Goal: Transaction & Acquisition: Download file/media

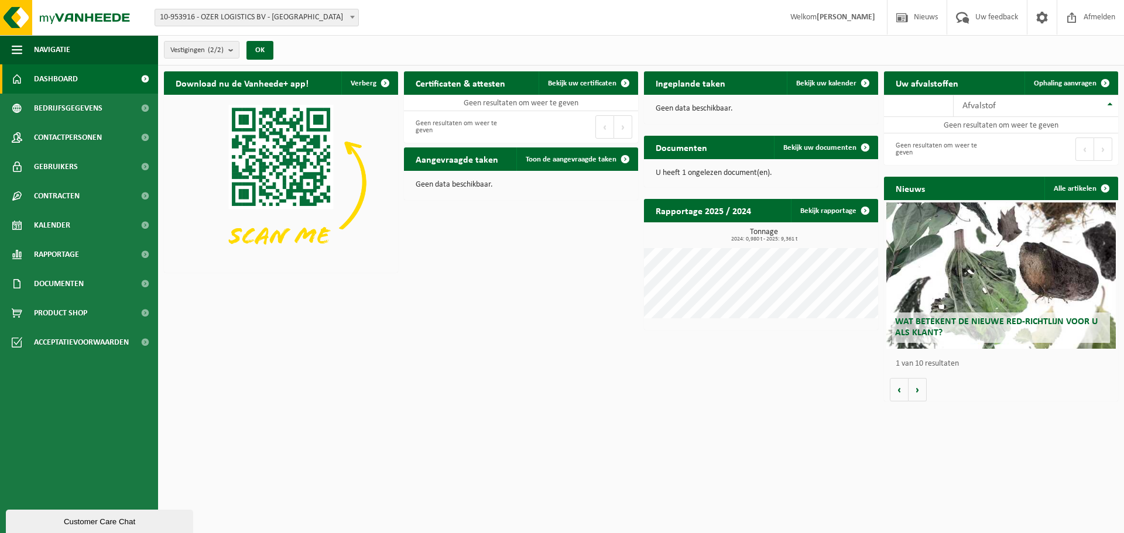
click at [71, 517] on div "Customer Care Chat" at bounding box center [100, 521] width 170 height 9
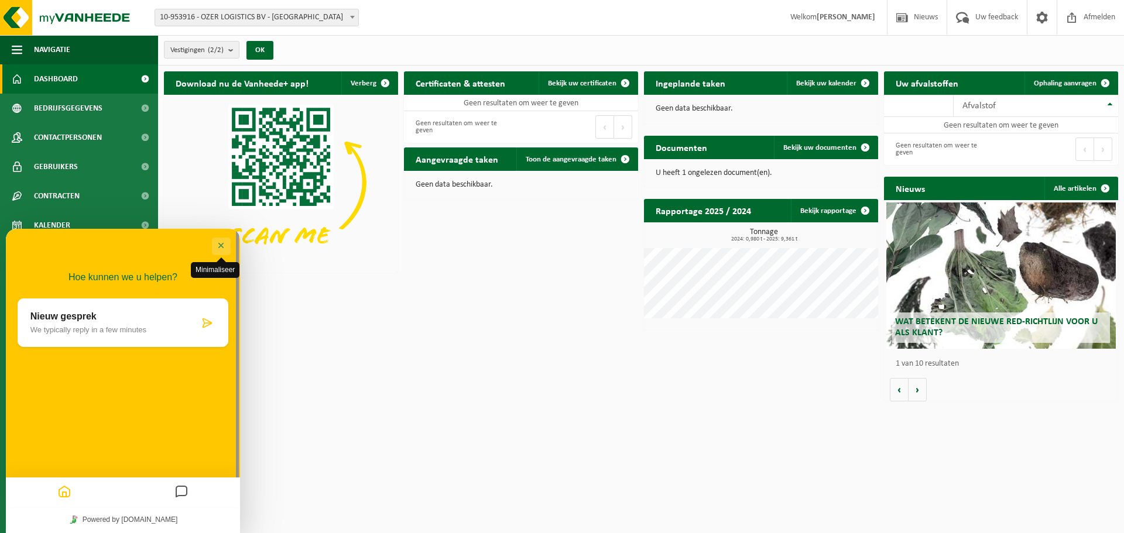
click at [222, 252] on button "Minimaliseer" at bounding box center [221, 247] width 19 height 18
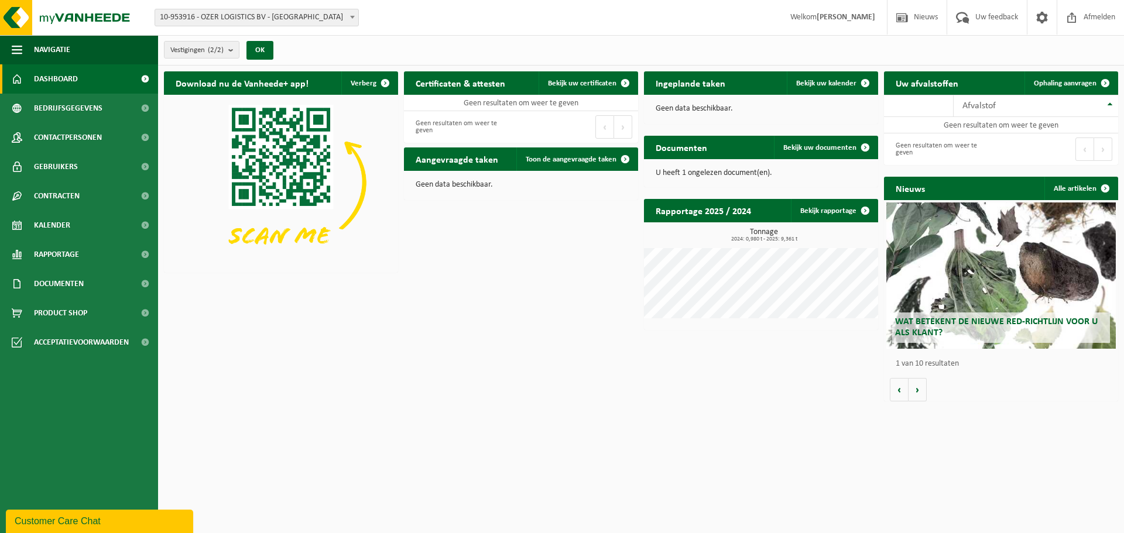
click at [66, 75] on span "Dashboard" at bounding box center [56, 78] width 44 height 29
click at [833, 153] on link "Bekijk uw documenten" at bounding box center [825, 147] width 103 height 23
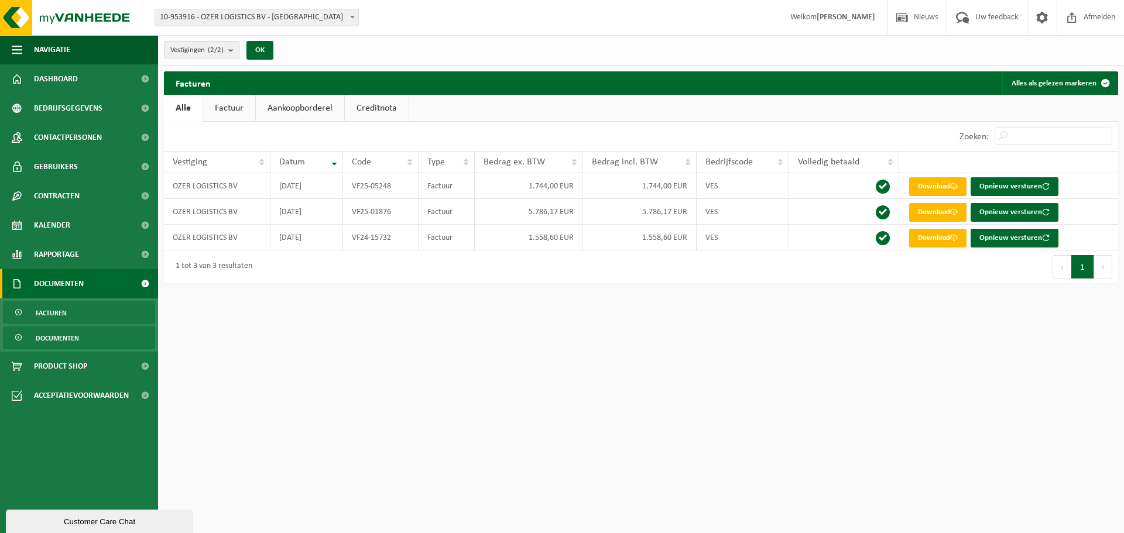
click at [70, 340] on span "Documenten" at bounding box center [57, 338] width 43 height 22
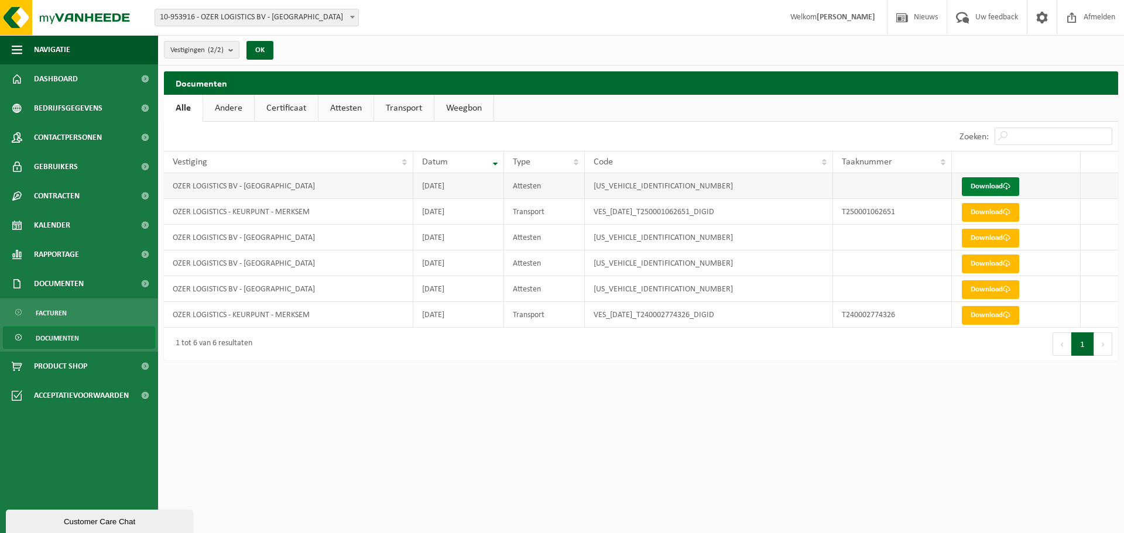
click at [984, 188] on link "Download" at bounding box center [990, 186] width 57 height 19
